Goal: Information Seeking & Learning: Learn about a topic

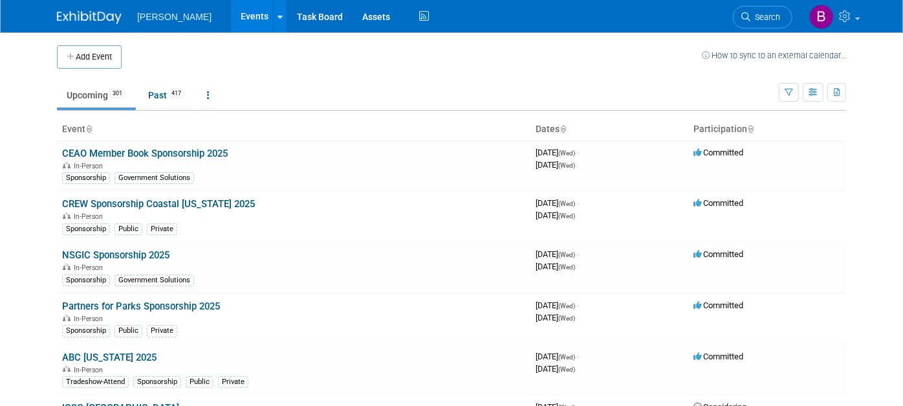
click at [748, 12] on link "Search" at bounding box center [763, 17] width 60 height 23
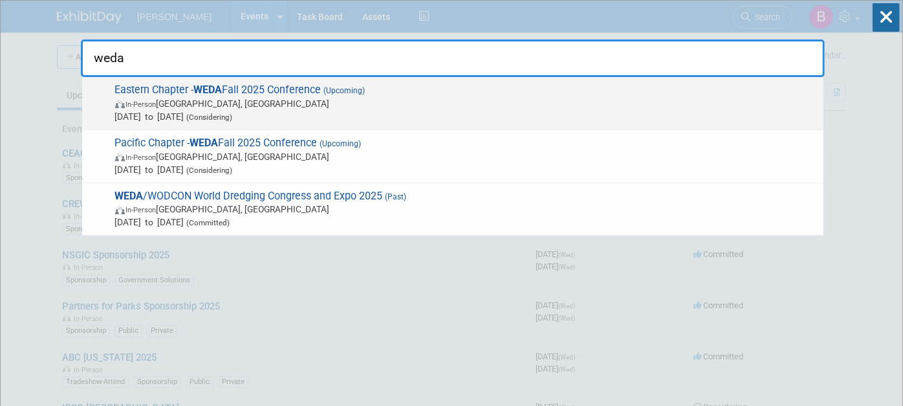
type input "weda"
click at [254, 79] on div "Eastern Chapter - WEDA Fall 2025 Conference (Upcoming) In-Person Portland, ME O…" at bounding box center [453, 103] width 742 height 53
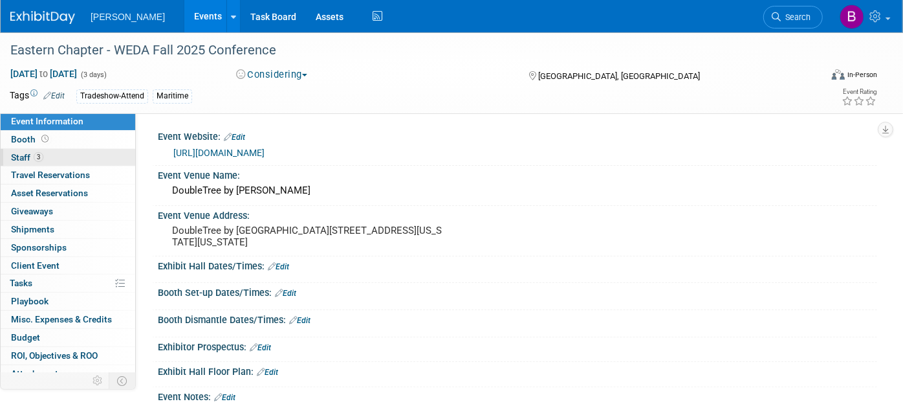
click at [27, 157] on span "Staff 3" at bounding box center [27, 157] width 32 height 10
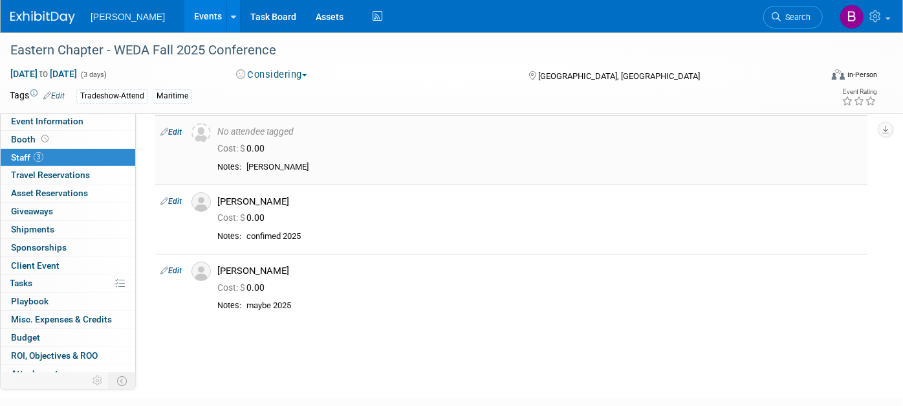
scroll to position [72, 0]
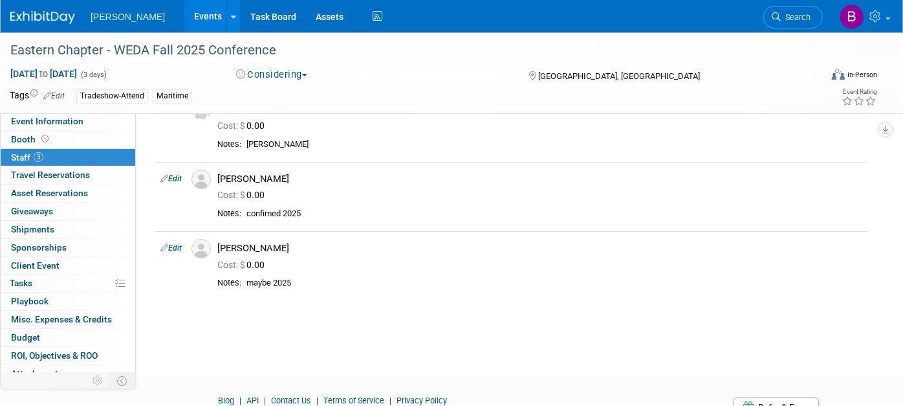
click at [780, 19] on icon at bounding box center [776, 16] width 9 height 9
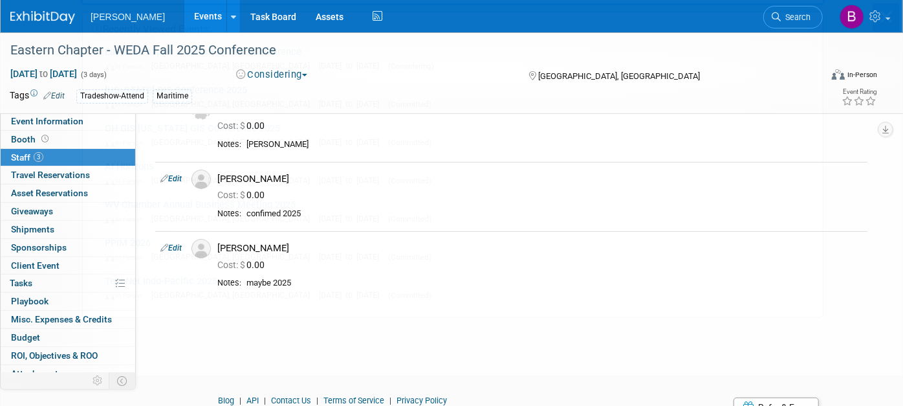
scroll to position [0, 0]
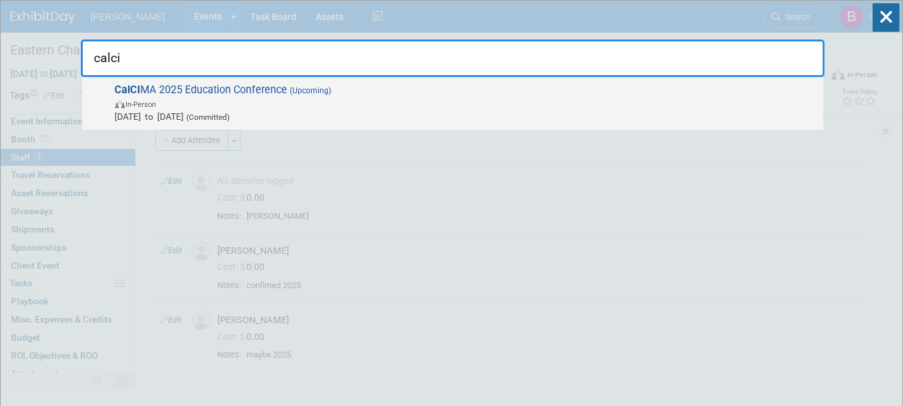
type input "calci"
click at [590, 113] on span "Nov 10, 2025 to Nov 13, 2025 (Committed)" at bounding box center [466, 116] width 702 height 13
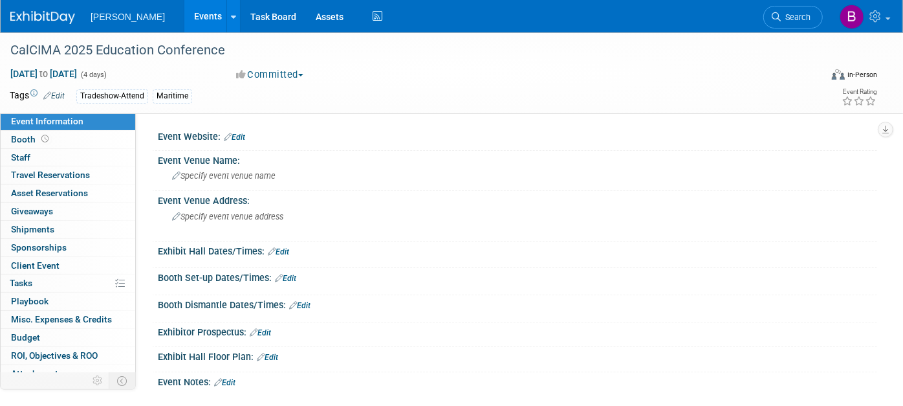
click at [102, 96] on div "Tradeshow-Attend" at bounding box center [112, 96] width 72 height 14
click at [48, 95] on icon at bounding box center [47, 95] width 8 height 8
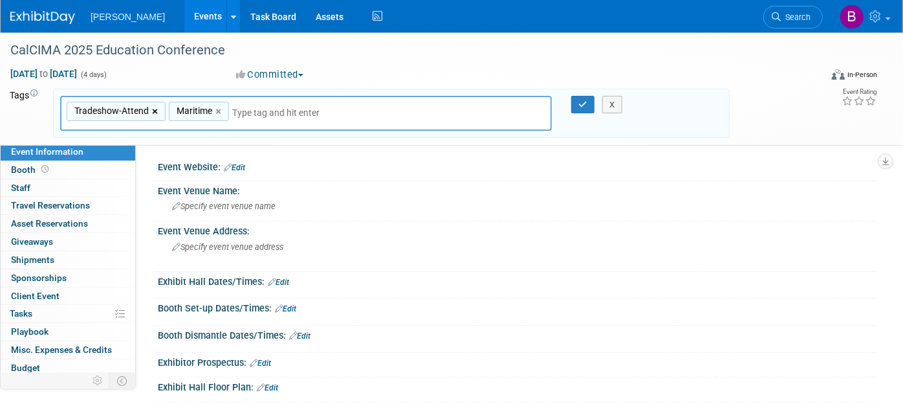
click at [155, 104] on link "×" at bounding box center [156, 111] width 8 height 15
type input "Maritime"
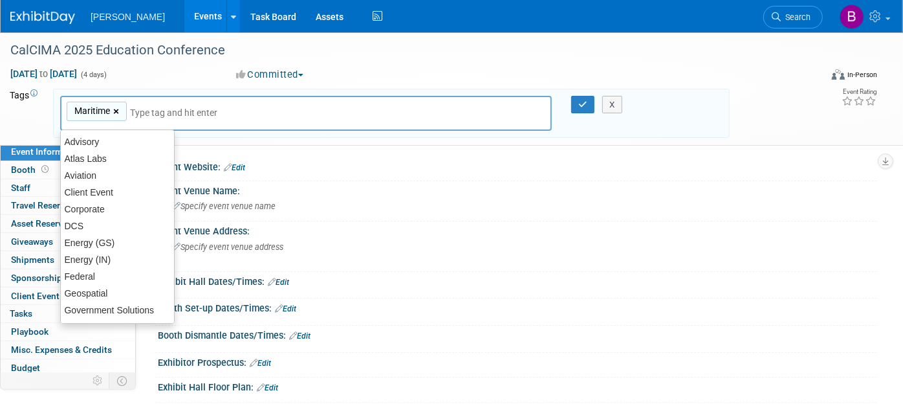
click at [120, 107] on link "×" at bounding box center [117, 111] width 8 height 15
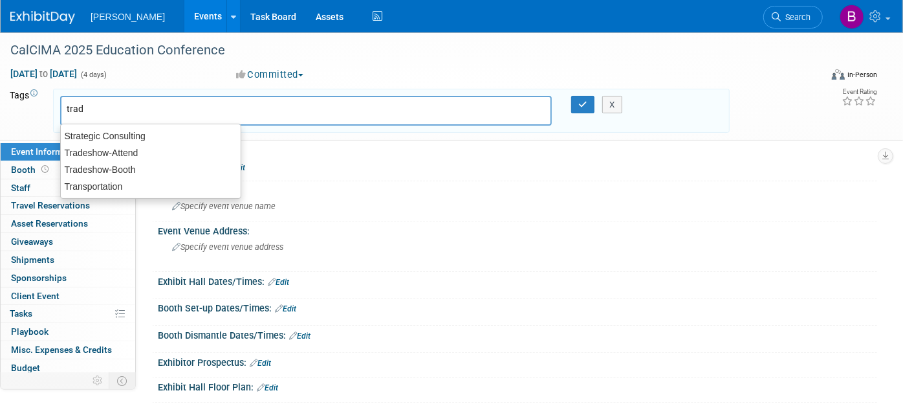
type input "trade"
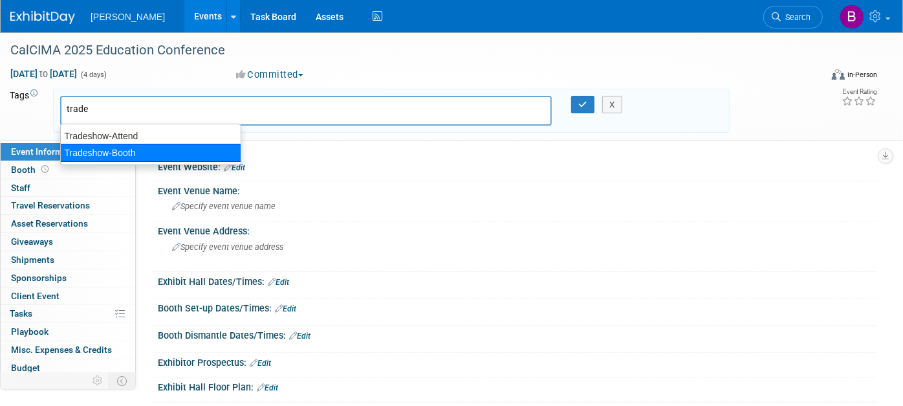
click at [96, 151] on div "Tradeshow-Booth" at bounding box center [150, 153] width 181 height 18
type input "Tradeshow-Booth"
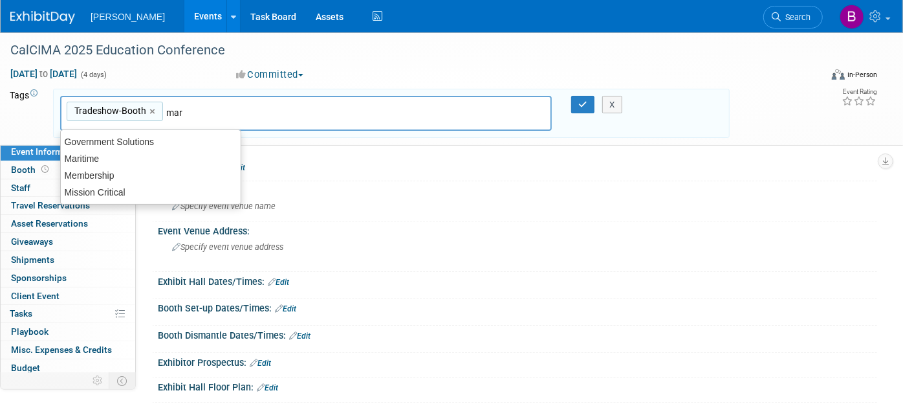
type input "mari"
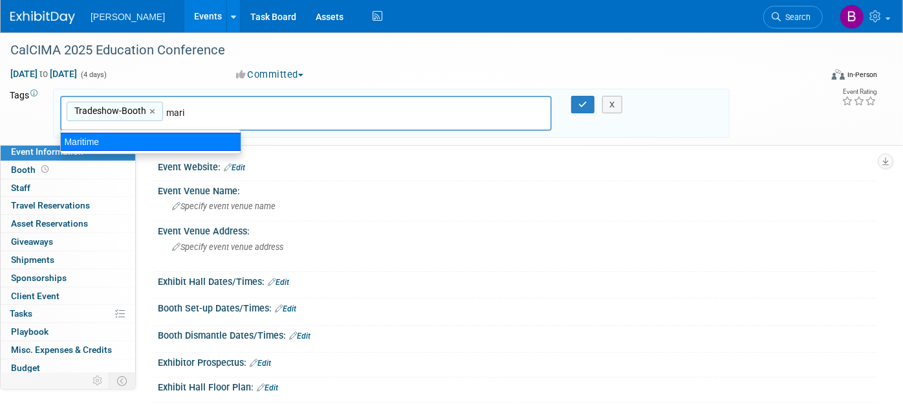
click at [85, 136] on div "Maritime" at bounding box center [150, 142] width 181 height 18
type input "Tradeshow-Booth, Maritime"
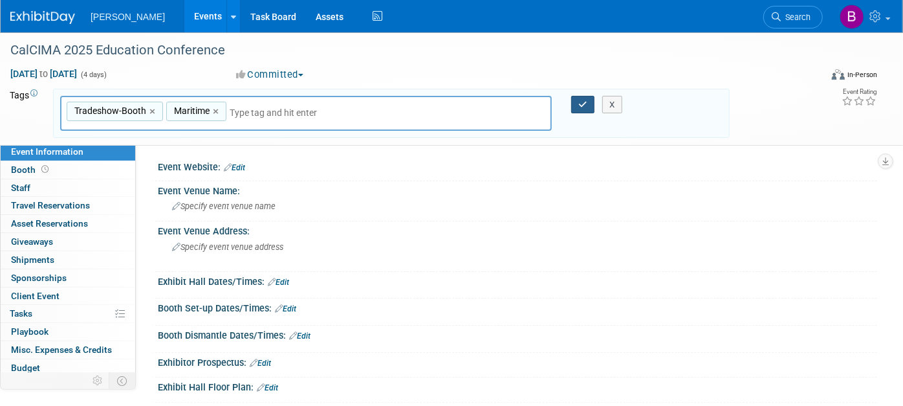
click at [580, 96] on button "button" at bounding box center [582, 105] width 23 height 18
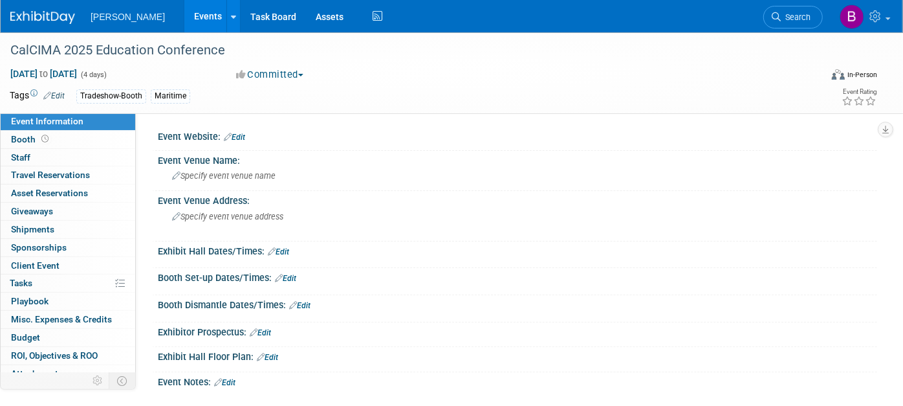
click at [240, 140] on link "Edit" at bounding box center [234, 137] width 21 height 9
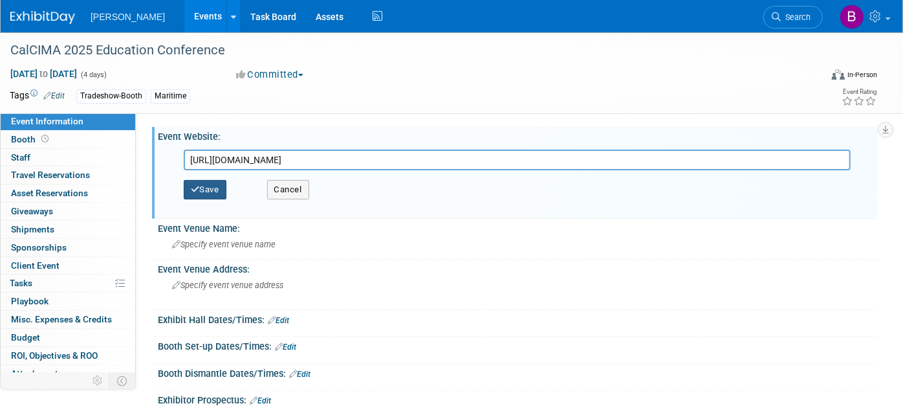
type input "https://www.calcimaconference.org/"
click at [211, 190] on button "Save" at bounding box center [205, 189] width 43 height 19
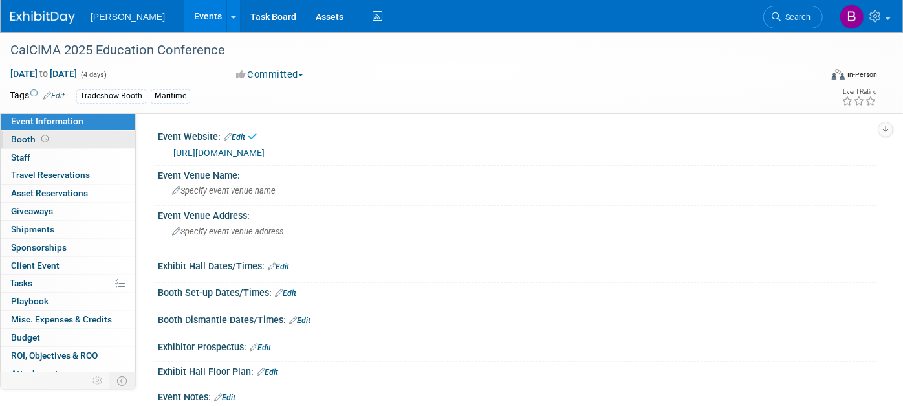
click at [49, 138] on span at bounding box center [45, 139] width 12 height 10
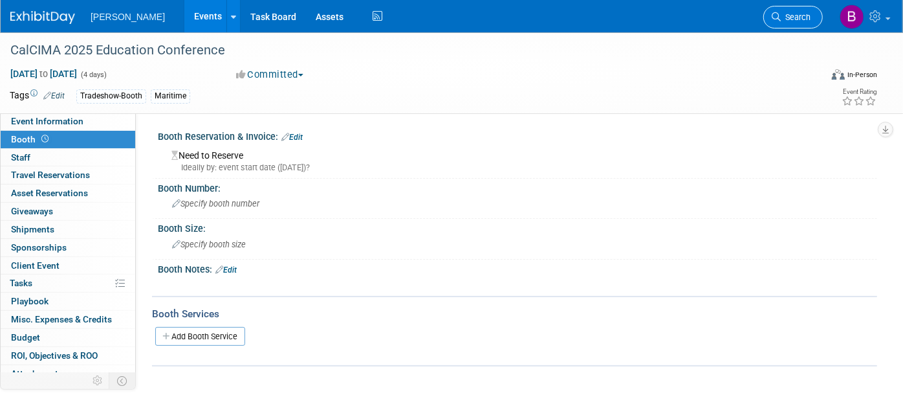
click at [795, 12] on span "Search" at bounding box center [796, 17] width 30 height 10
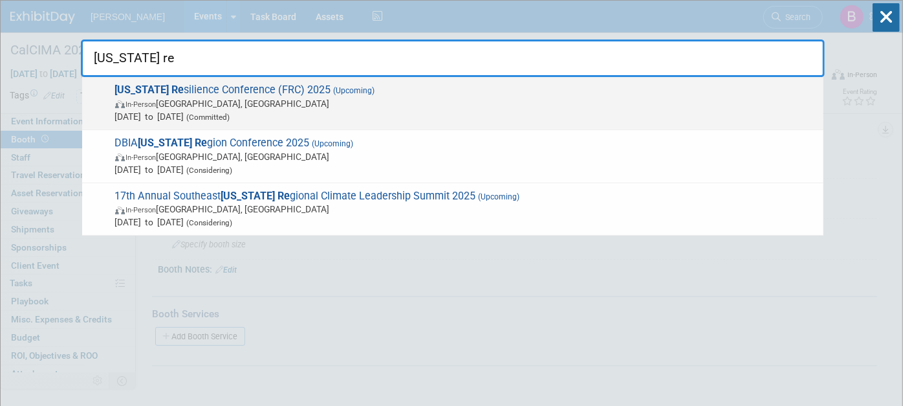
type input "florida re"
click at [331, 95] on span "(Upcoming)" at bounding box center [353, 90] width 44 height 9
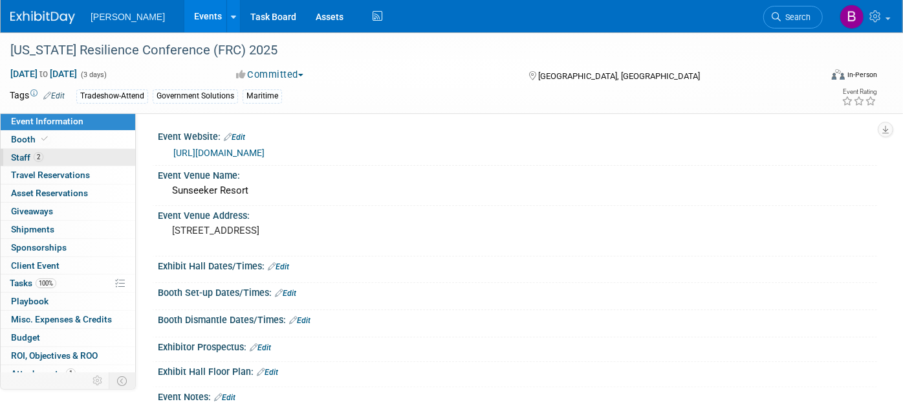
click at [38, 154] on span "2" at bounding box center [39, 157] width 10 height 10
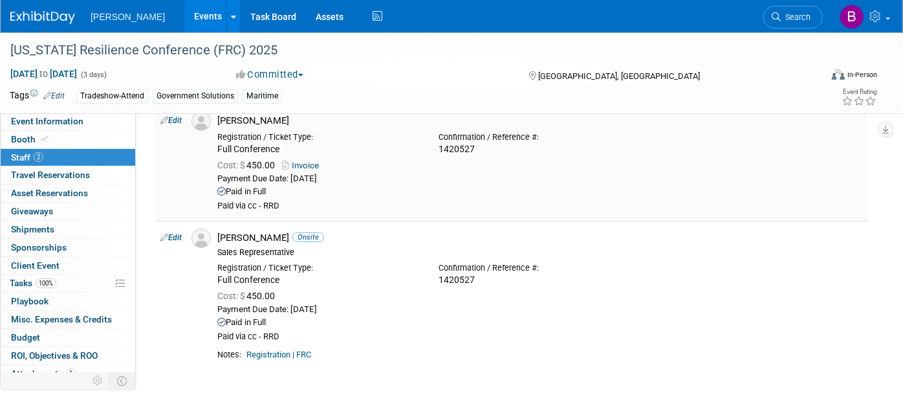
scroll to position [144, 0]
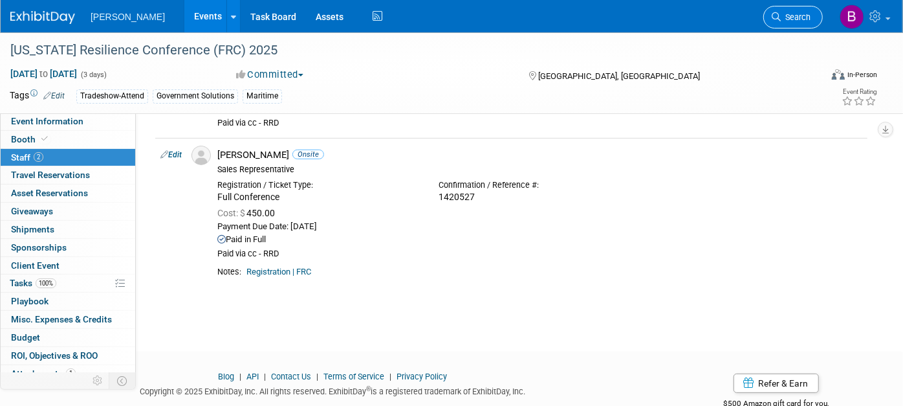
click at [788, 11] on link "Search" at bounding box center [794, 17] width 60 height 23
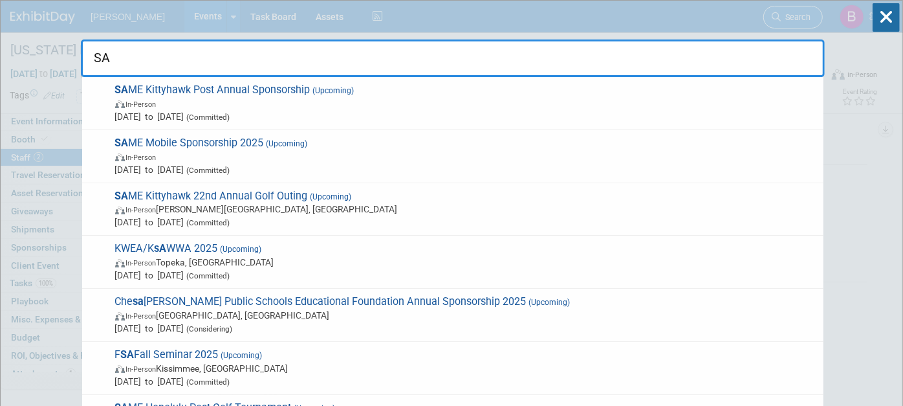
type input "S"
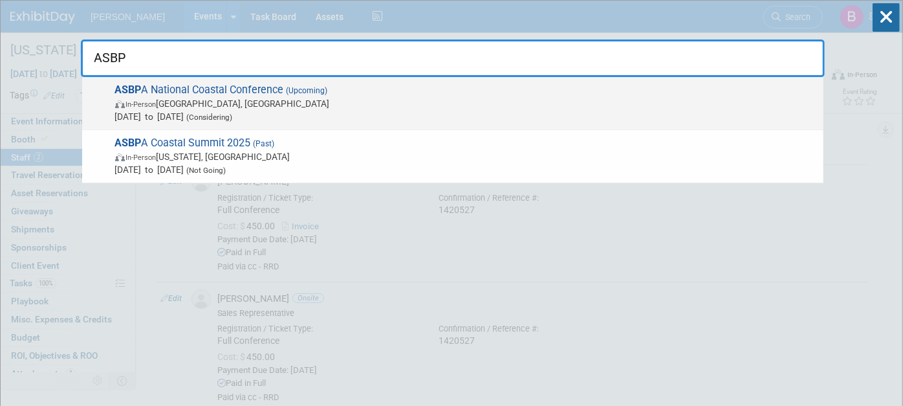
type input "ASBP"
click at [422, 99] on span "In-Person Long Beach, CA" at bounding box center [466, 103] width 702 height 13
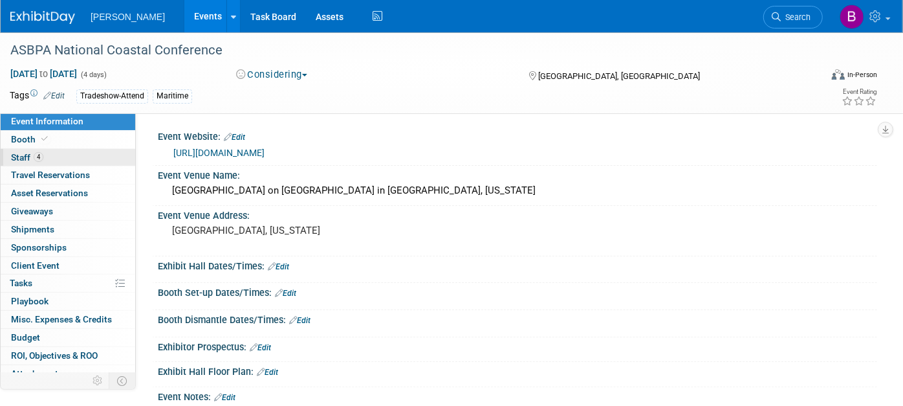
click at [99, 154] on link "4 Staff 4" at bounding box center [68, 157] width 135 height 17
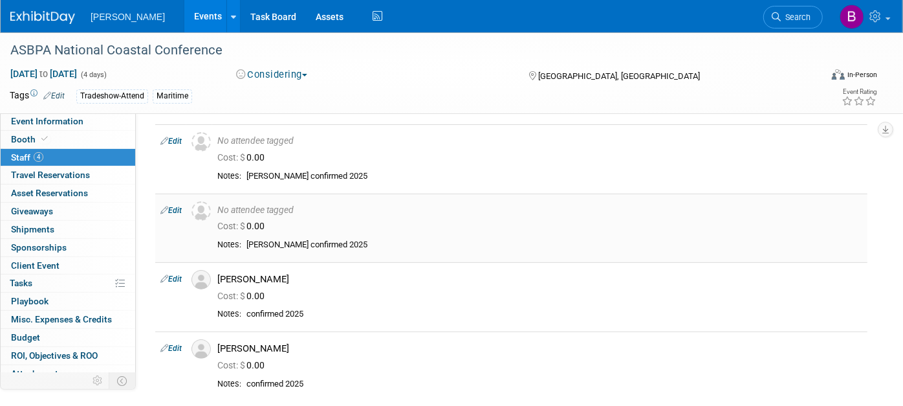
scroll to position [72, 0]
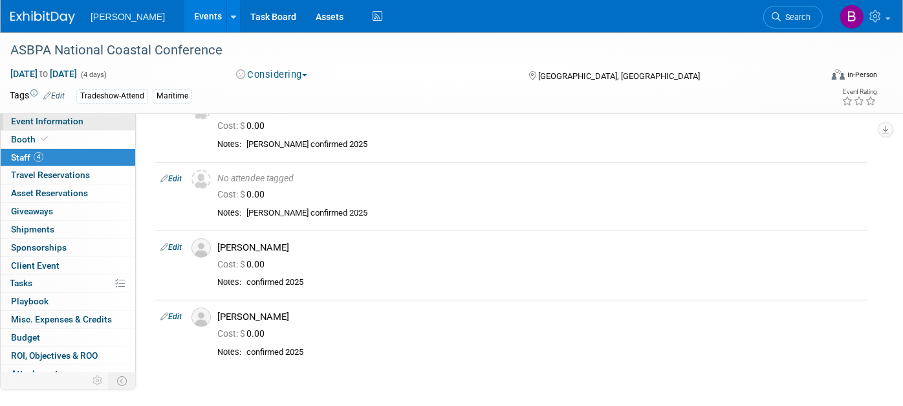
click at [94, 124] on link "Event Information" at bounding box center [68, 121] width 135 height 17
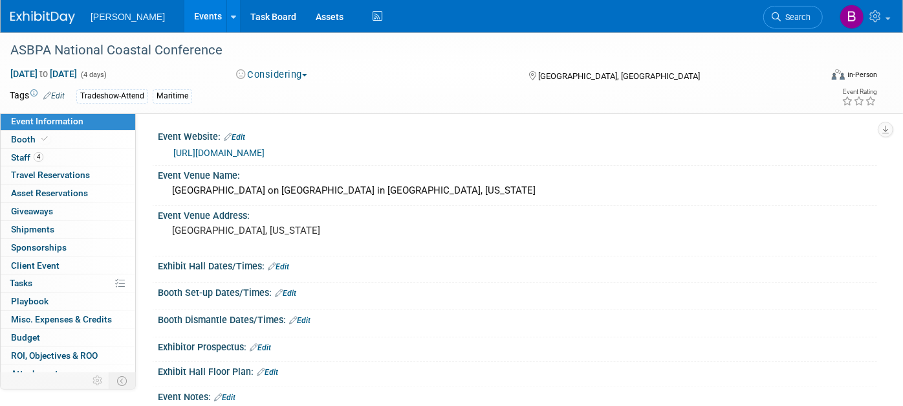
click at [265, 148] on link "[URL][DOMAIN_NAME]" at bounding box center [218, 153] width 91 height 10
click at [107, 150] on link "4 Staff 4" at bounding box center [68, 157] width 135 height 17
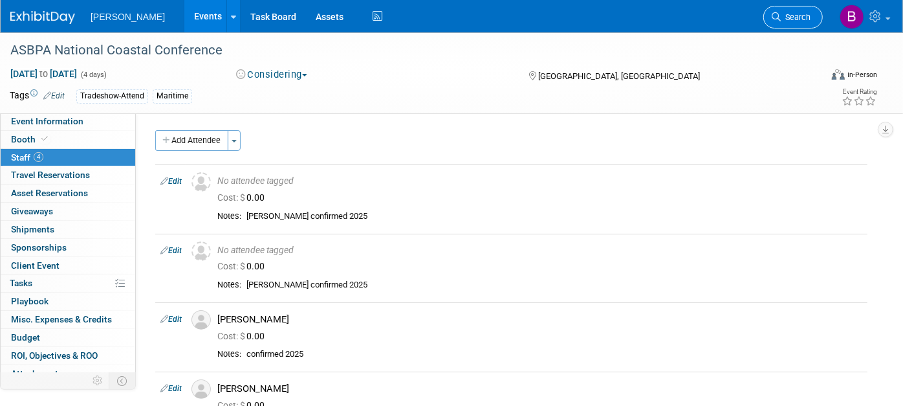
click at [795, 19] on span "Search" at bounding box center [796, 17] width 30 height 10
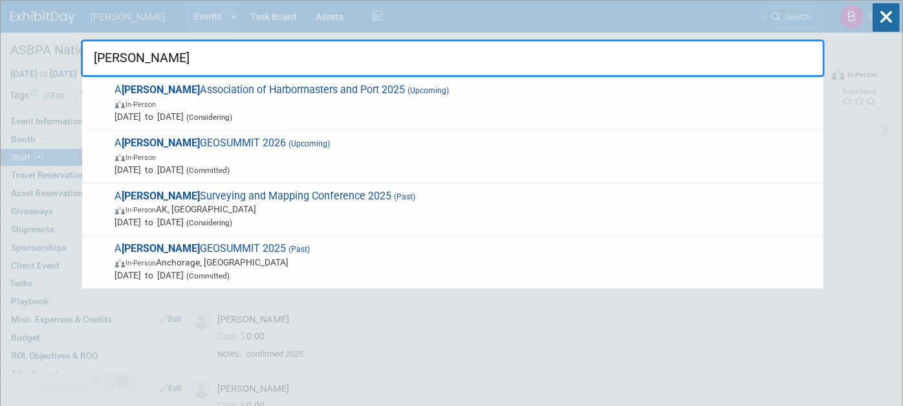
click at [595, 76] on div "[PERSON_NAME] Association of Harbormasters and Port 2025 (Upcoming) In-Person […" at bounding box center [453, 55] width 744 height 44
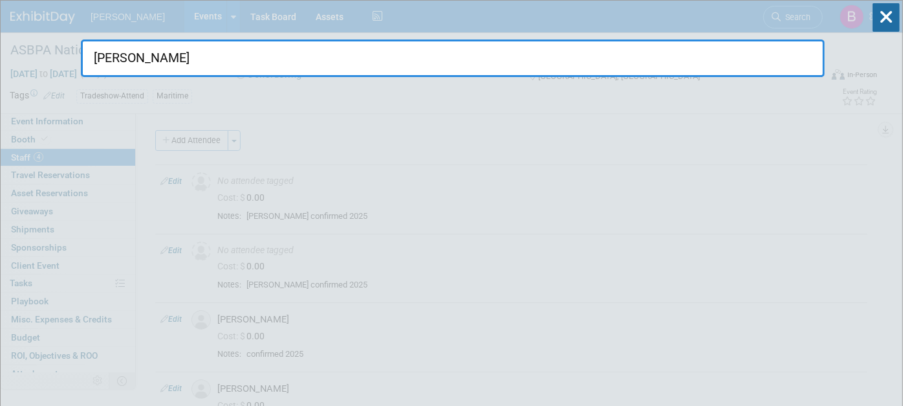
click at [591, 72] on input "[PERSON_NAME]" at bounding box center [453, 58] width 744 height 38
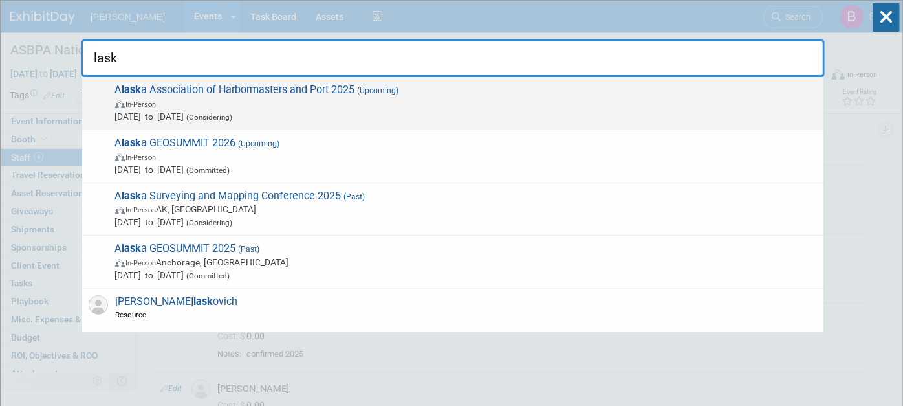
type input "lask"
click at [499, 87] on span "A lask a Association of Harbormasters and Port 2025 (Upcoming) In-Person [DATE]…" at bounding box center [464, 102] width 706 height 39
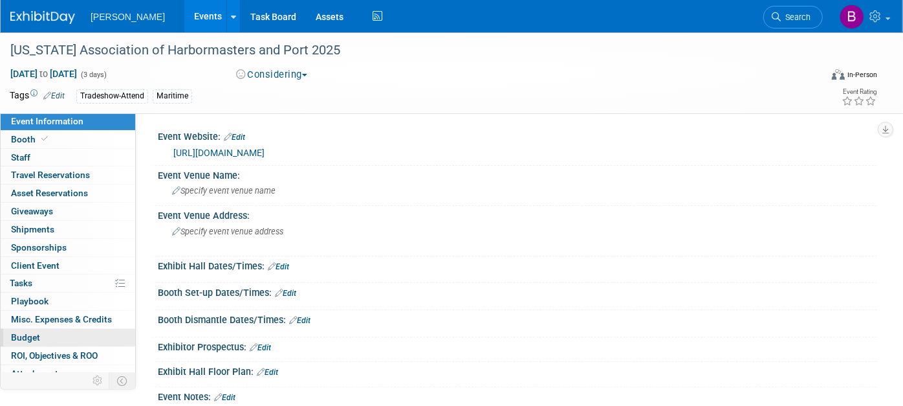
click at [43, 329] on link "Budget" at bounding box center [68, 337] width 135 height 17
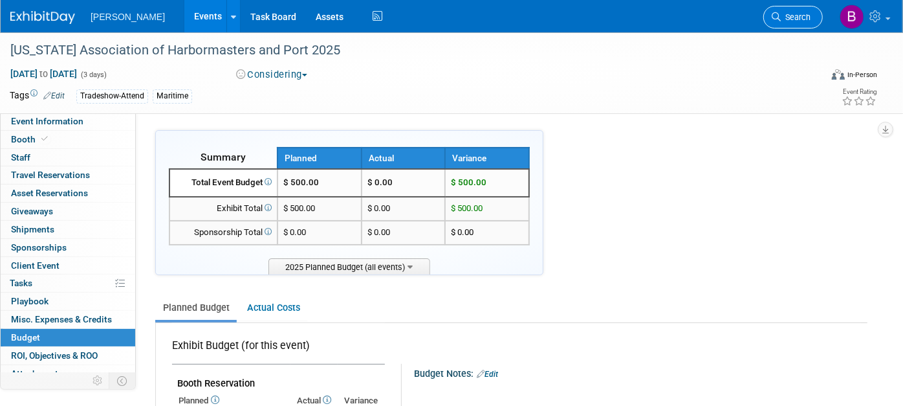
click at [785, 20] on span "Search" at bounding box center [796, 17] width 30 height 10
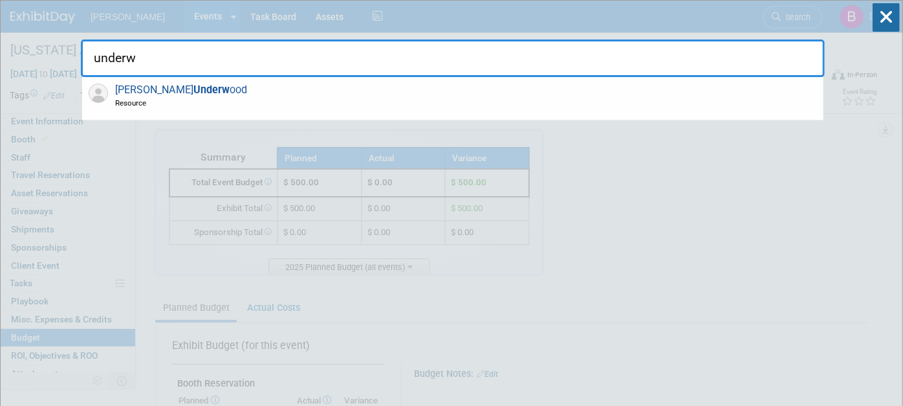
type input "underw"
